Goal: Information Seeking & Learning: Check status

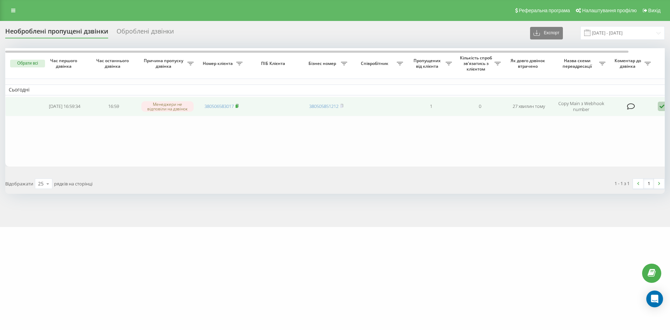
click at [239, 105] on icon at bounding box center [237, 106] width 3 height 4
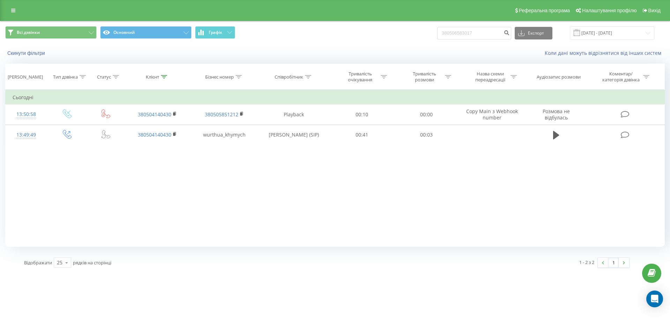
type input "380506583017"
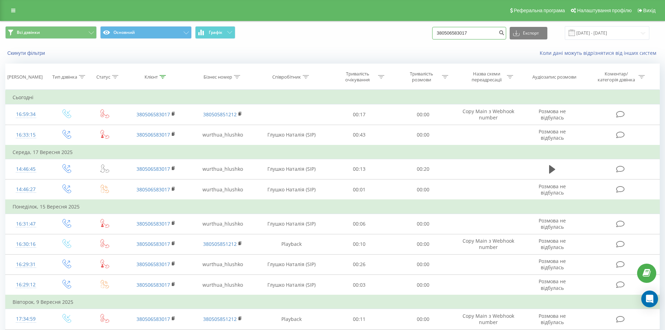
drag, startPoint x: 483, startPoint y: 30, endPoint x: 442, endPoint y: 35, distance: 40.8
click at [442, 35] on input "380506583017" at bounding box center [469, 33] width 74 height 13
